Goal: Task Accomplishment & Management: Complete application form

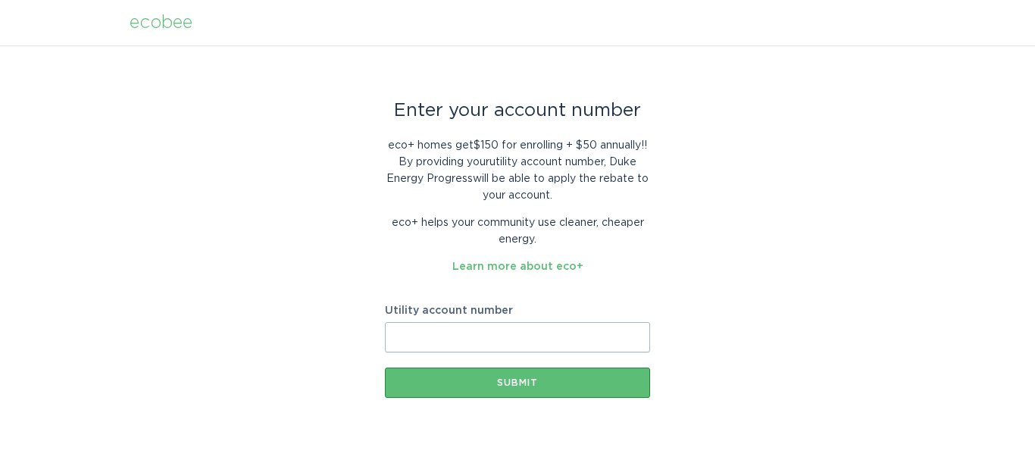
click at [446, 339] on input "Utility account number" at bounding box center [517, 337] width 265 height 30
type input "910044888079"
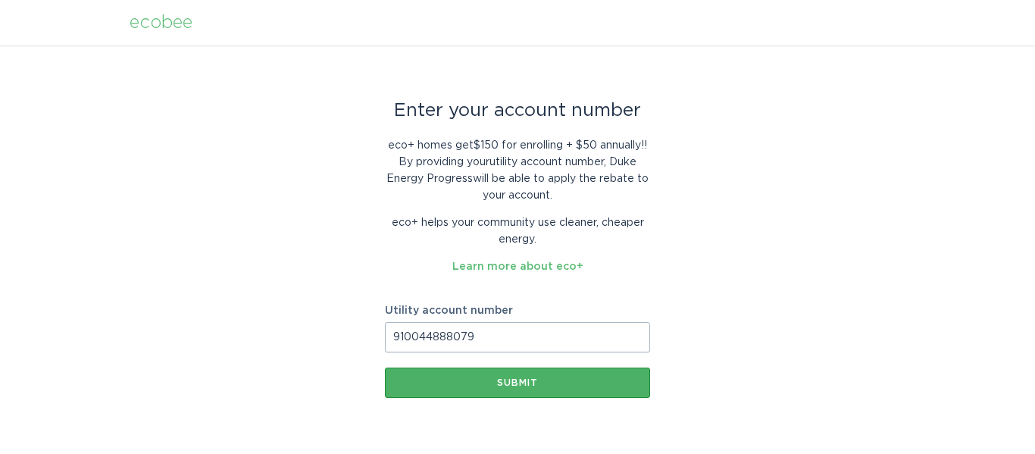
click at [490, 386] on div "Submit" at bounding box center [517, 382] width 250 height 9
